Goal: Task Accomplishment & Management: Manage account settings

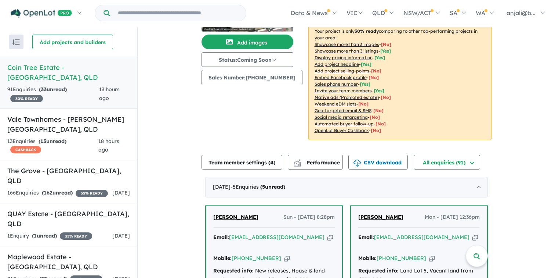
scroll to position [70, 0]
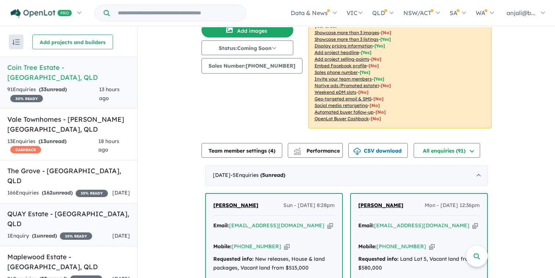
click at [101, 209] on h5 "QUAY Estate - [GEOGRAPHIC_DATA] , [GEOGRAPHIC_DATA]" at bounding box center [68, 219] width 123 height 20
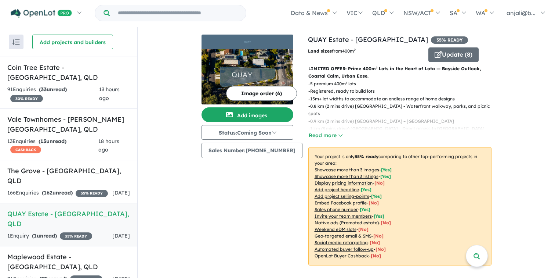
scroll to position [1, 0]
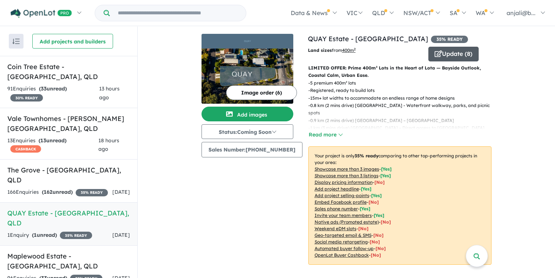
click at [445, 54] on button "Update ( 8 )" at bounding box center [453, 54] width 50 height 15
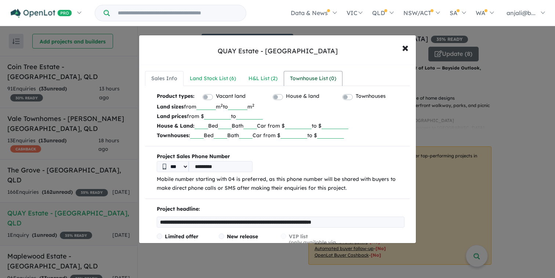
click at [312, 76] on div "Townhouse List ( 0 )" at bounding box center [313, 78] width 46 height 9
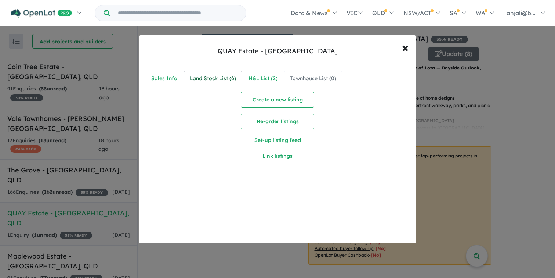
click at [206, 76] on div "Land Stock List ( 6 )" at bounding box center [213, 78] width 46 height 9
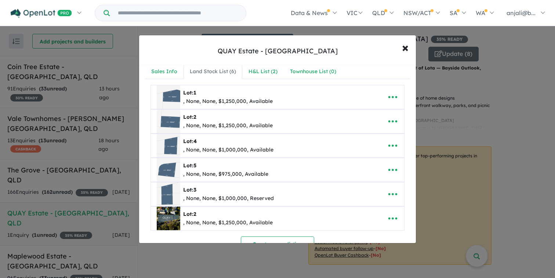
scroll to position [0, 0]
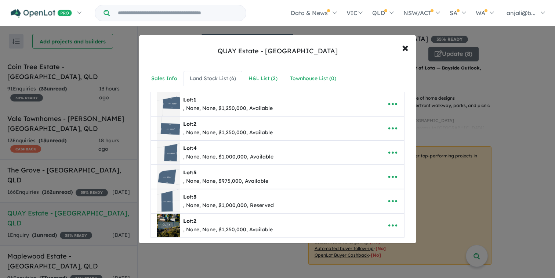
click at [171, 128] on img at bounding box center [168, 127] width 23 height 23
click at [387, 133] on icon "button" at bounding box center [392, 128] width 11 height 11
click at [376, 148] on link "Edit" at bounding box center [377, 146] width 54 height 17
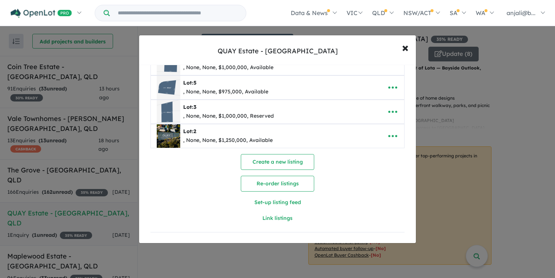
scroll to position [448, 0]
click at [405, 47] on span "×" at bounding box center [405, 47] width 7 height 16
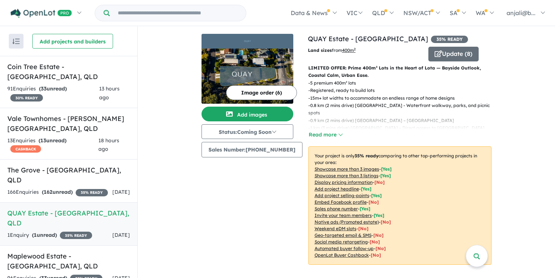
scroll to position [0, 0]
